Goal: Transaction & Acquisition: Purchase product/service

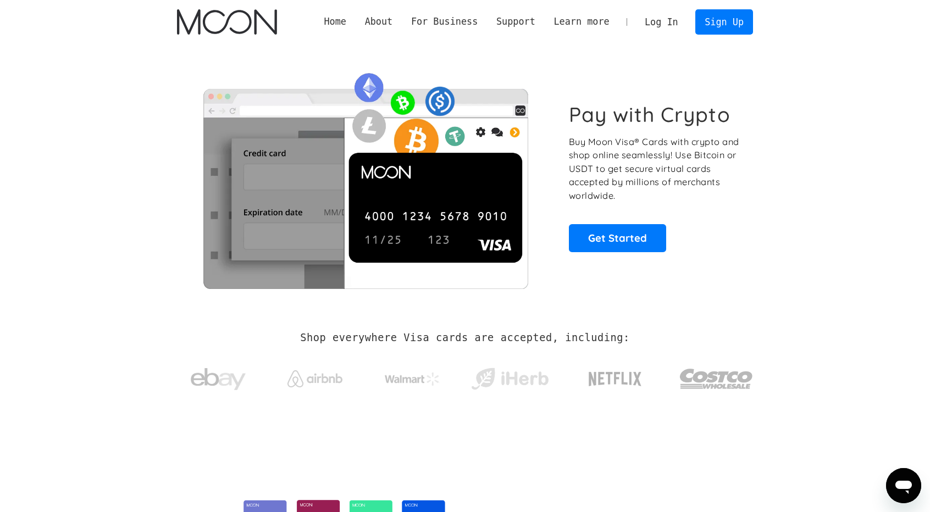
click at [474, 20] on link "Log In" at bounding box center [662, 22] width 52 height 24
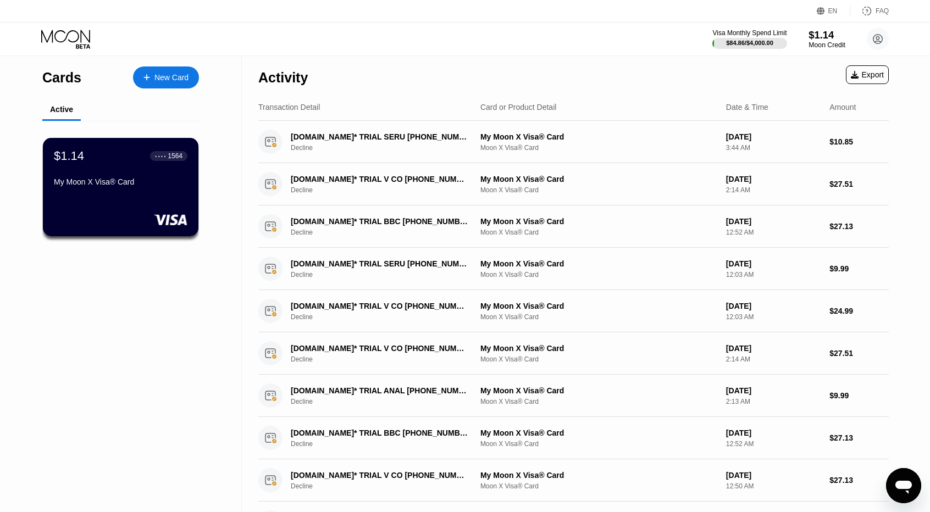
click at [810, 37] on div "$1.14" at bounding box center [827, 35] width 37 height 12
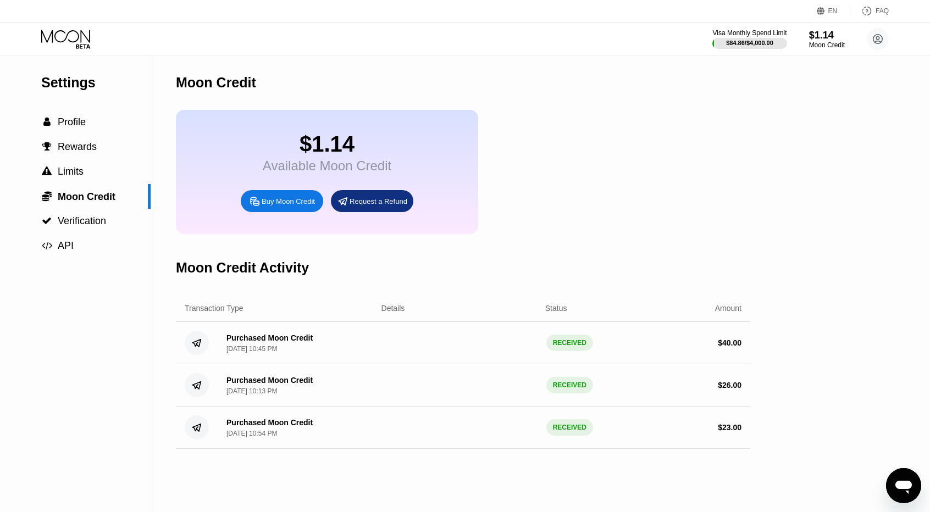
click at [299, 206] on div "Buy Moon Credit" at bounding box center [288, 201] width 53 height 9
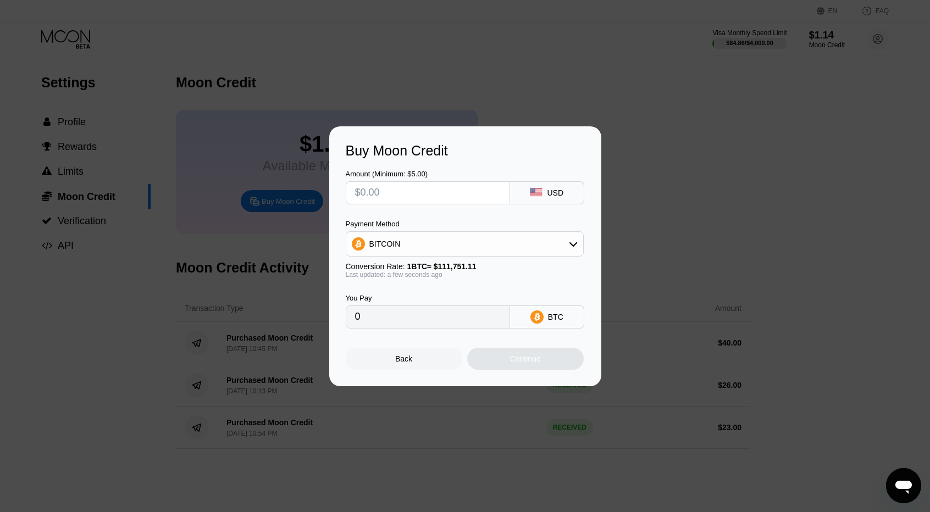
click at [424, 189] on input "text" at bounding box center [428, 193] width 146 height 22
paste input "text"
click at [411, 243] on div "BITCOIN" at bounding box center [464, 244] width 237 height 22
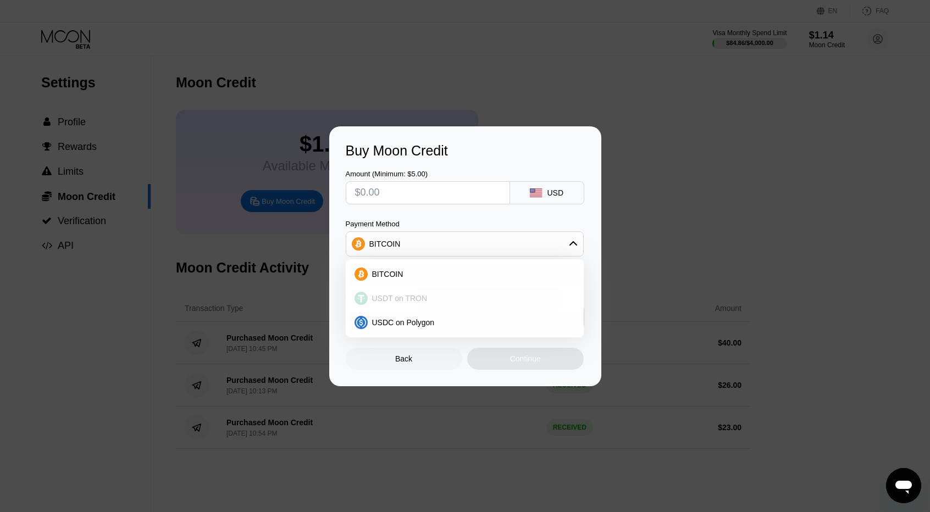
click at [398, 299] on span "USDT on TRON" at bounding box center [400, 298] width 56 height 9
type input "0.00"
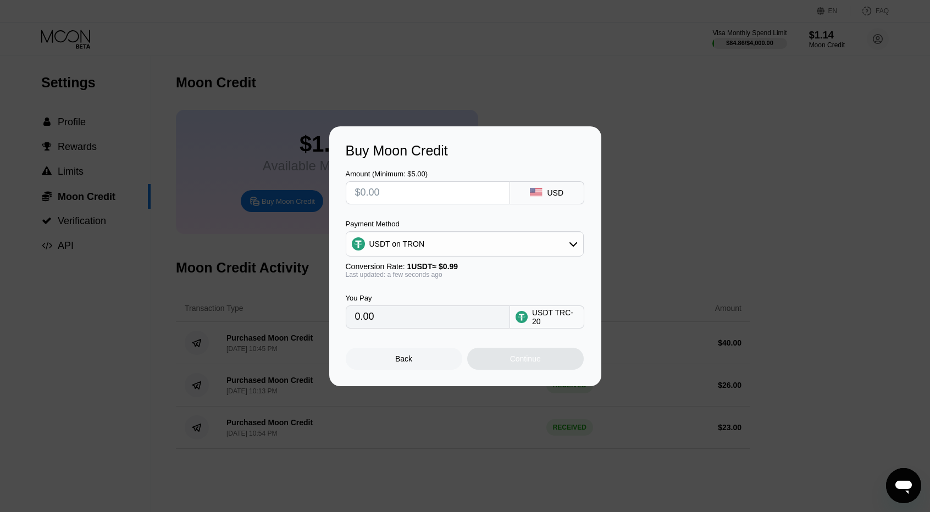
click at [397, 200] on input "text" at bounding box center [428, 193] width 146 height 22
paste input "text"
type input "$4"
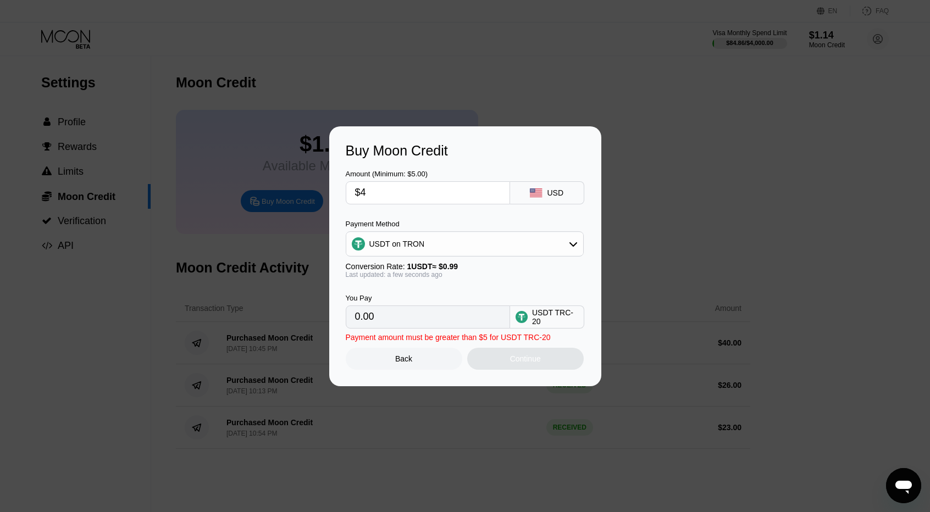
type input "4.04"
type input "$43"
type input "43.43"
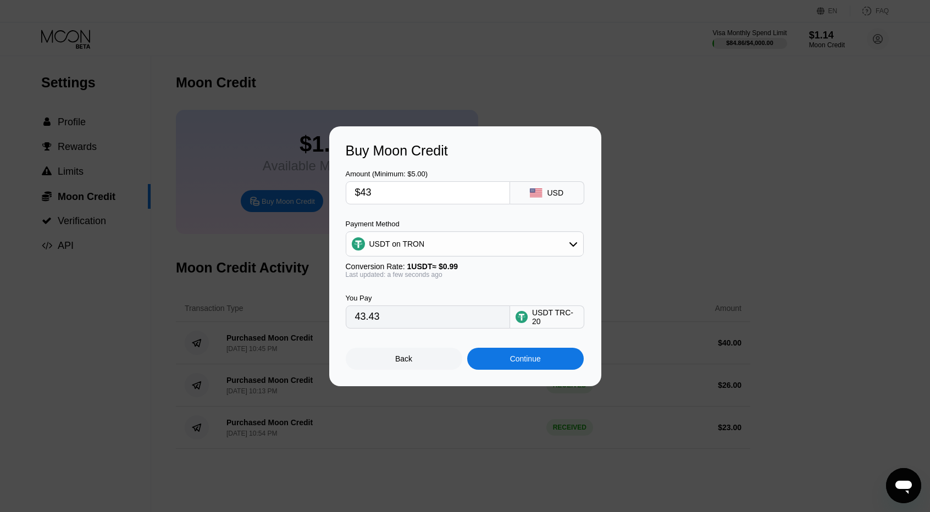
type input "$4"
type input "4.04"
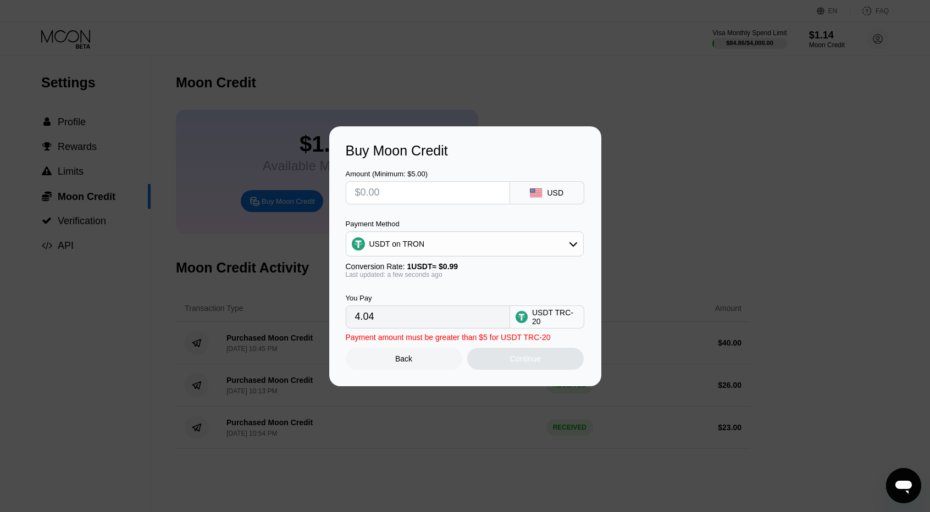
type input "0.00"
type input "$2"
type input "2.02"
type input "$23"
type input "23.23"
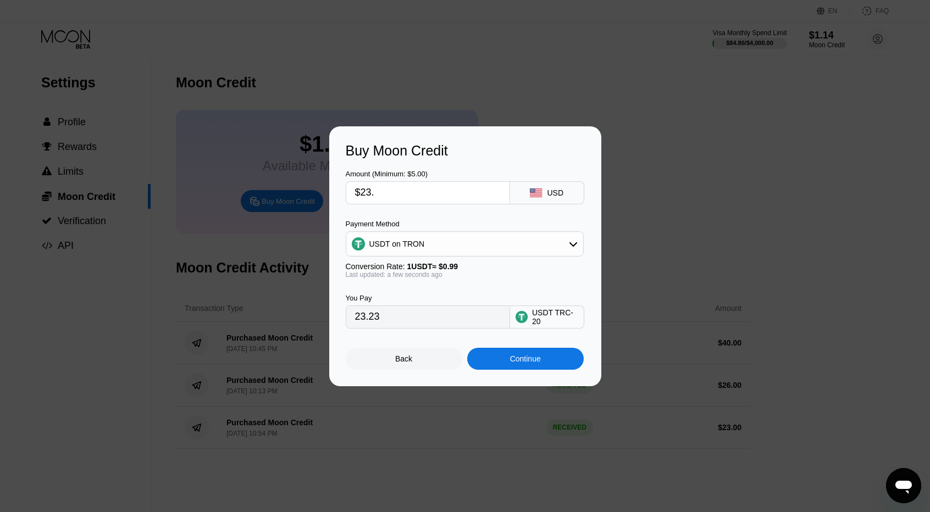
type input "$23.4"
type input "23.64"
type input "$23.47"
type input "23.71"
type input "$23.47"
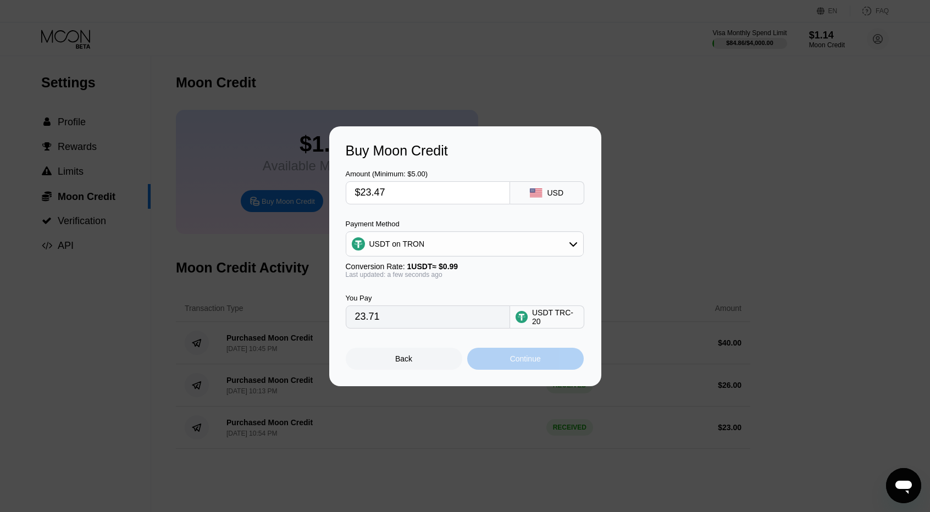
click at [531, 368] on div "Continue" at bounding box center [525, 359] width 117 height 22
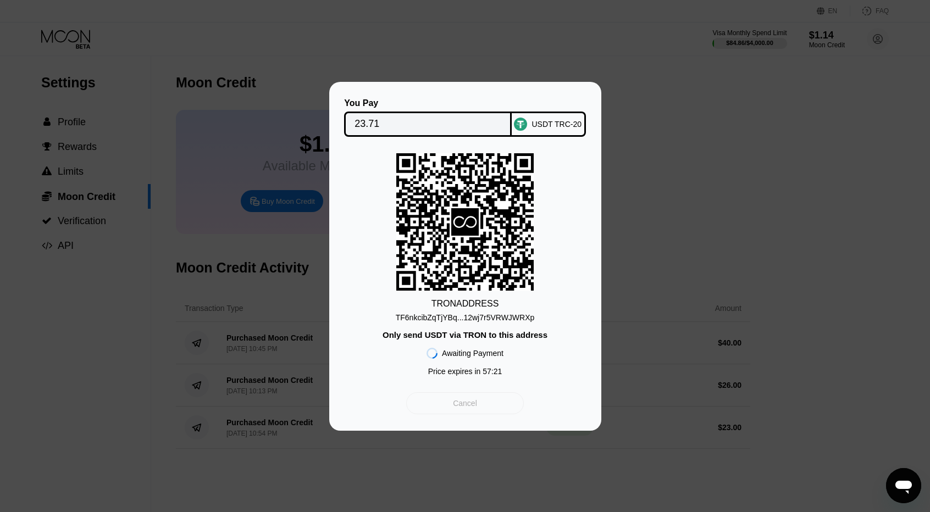
click at [469, 396] on div "Cancel" at bounding box center [464, 404] width 117 height 22
